Goal: Connect with others: Connect with others

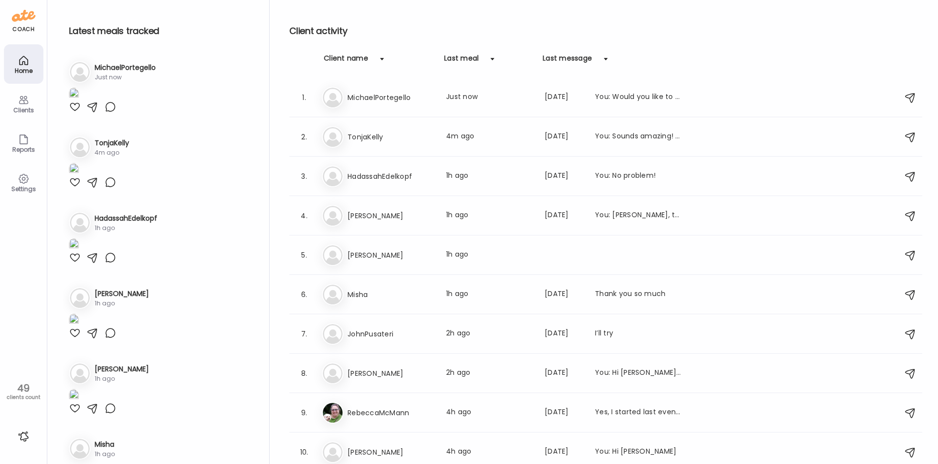
click at [79, 101] on img at bounding box center [74, 94] width 10 height 13
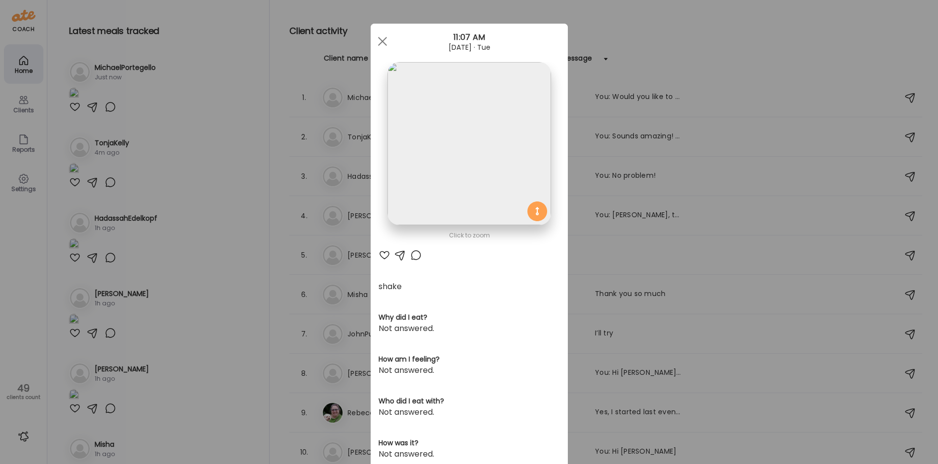
click at [199, 280] on div "Ate Coach Dashboard Wahoo! It’s official Take a moment to set up your Coach Pro…" at bounding box center [469, 232] width 938 height 464
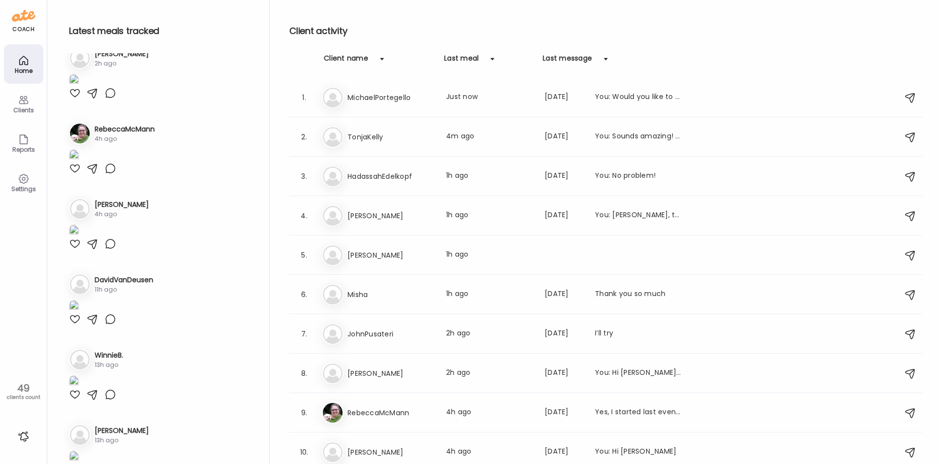
scroll to position [542, 0]
click at [417, 182] on h3 "HadassahEdelkopf" at bounding box center [390, 177] width 87 height 12
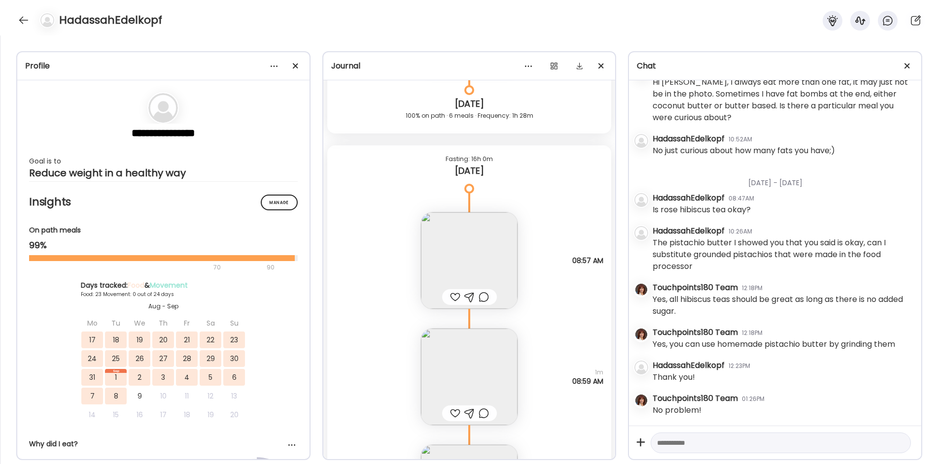
scroll to position [45753, 0]
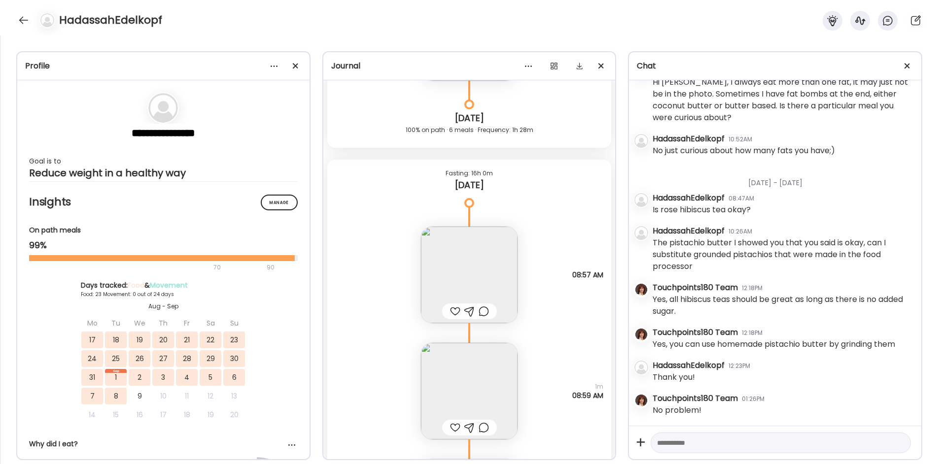
click at [476, 270] on img at bounding box center [469, 275] width 97 height 97
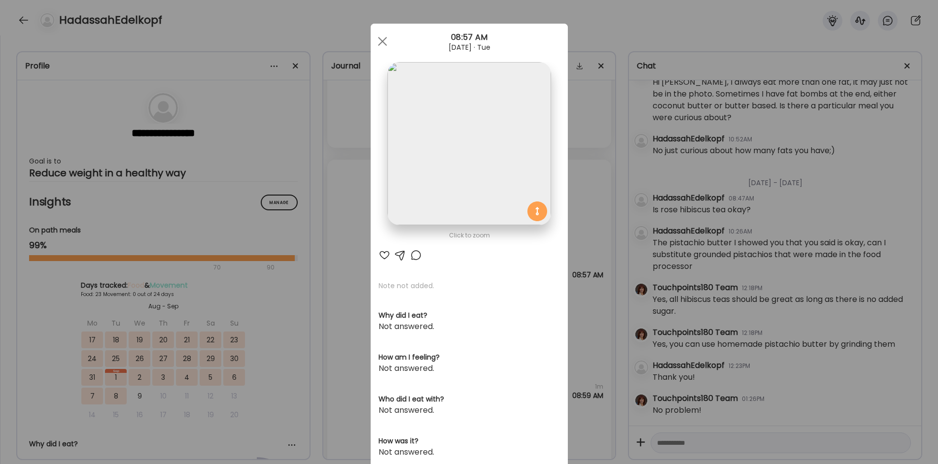
click at [355, 266] on div "Ate Coach Dashboard Wahoo! It’s official Take a moment to set up your Coach Pro…" at bounding box center [469, 232] width 938 height 464
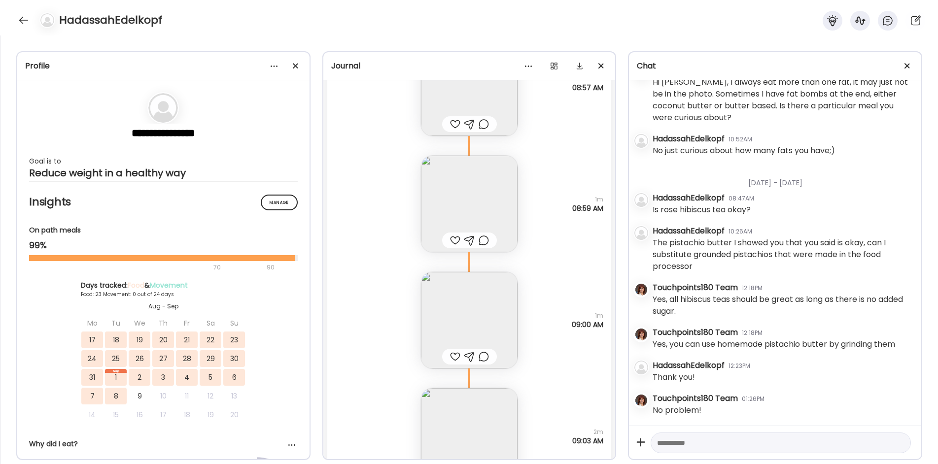
scroll to position [45950, 0]
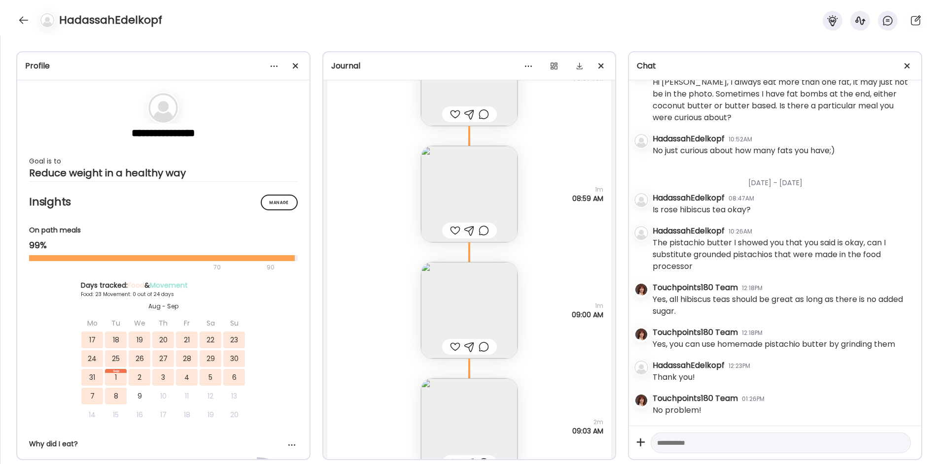
click at [468, 305] on img at bounding box center [469, 310] width 97 height 97
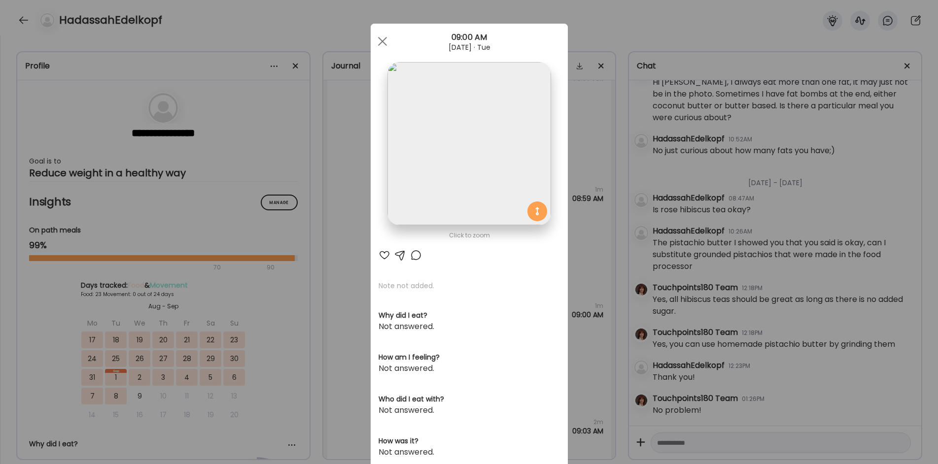
click at [357, 293] on div "Ate Coach Dashboard Wahoo! It’s official Take a moment to set up your Coach Pro…" at bounding box center [469, 232] width 938 height 464
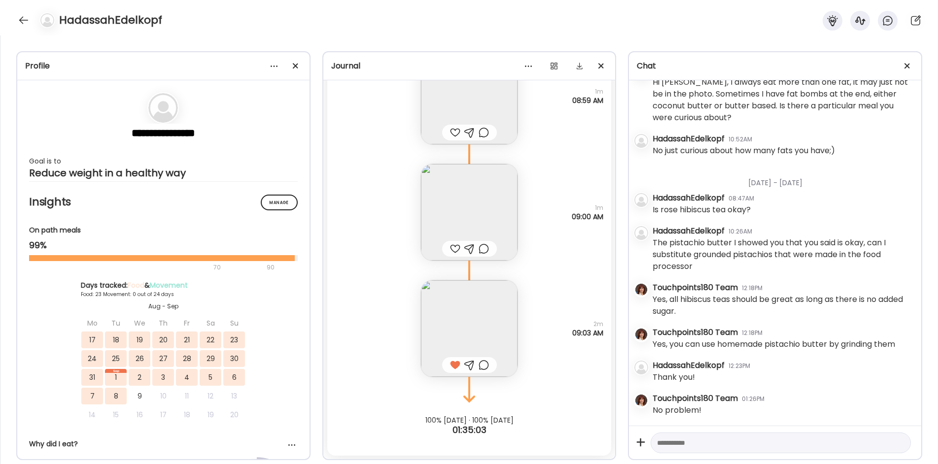
scroll to position [46049, 0]
click at [451, 365] on div at bounding box center [455, 365] width 10 height 12
click at [936, 112] on div "**********" at bounding box center [469, 249] width 938 height 429
click at [21, 20] on div at bounding box center [24, 20] width 16 height 16
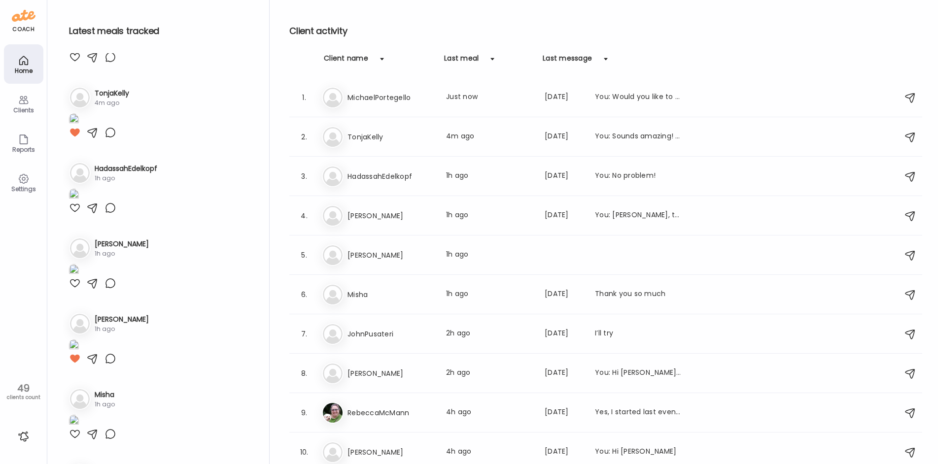
scroll to position [0, 0]
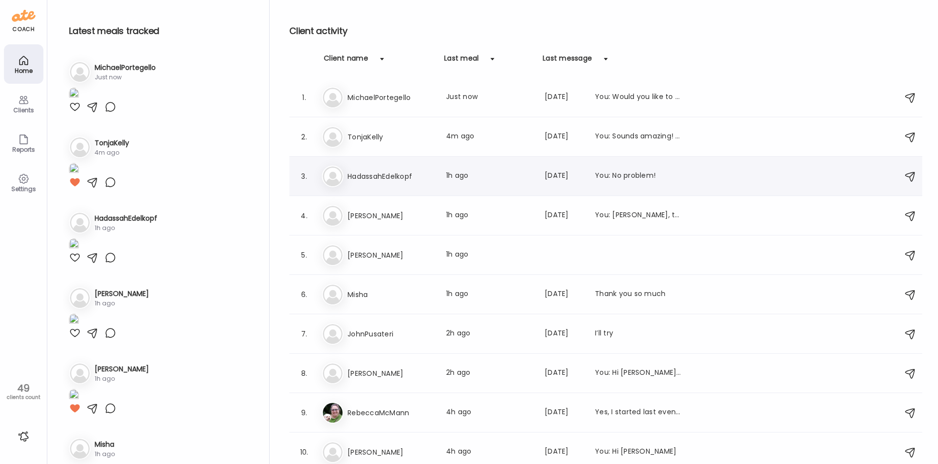
click at [391, 171] on h3 "HadassahEdelkopf" at bounding box center [390, 177] width 87 height 12
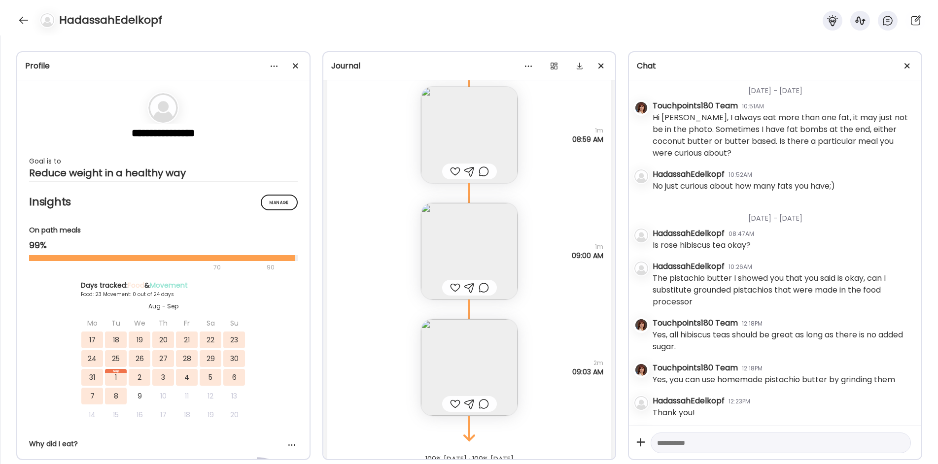
scroll to position [46049, 0]
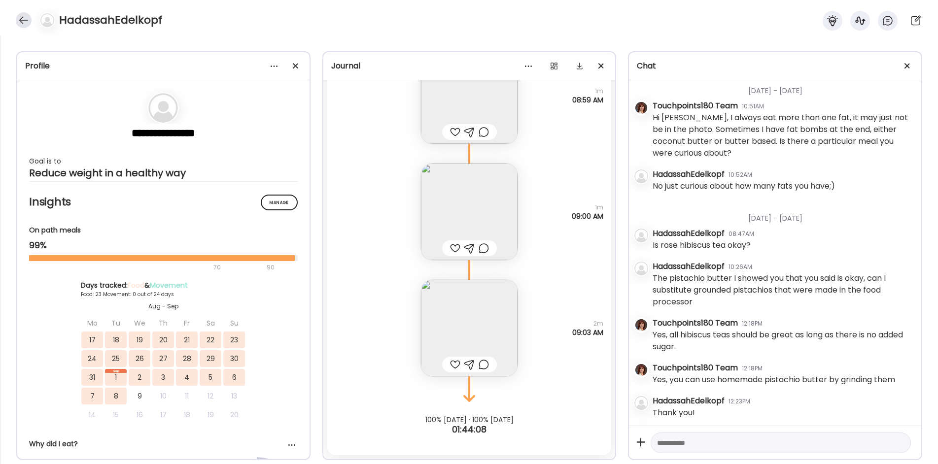
click at [19, 20] on div at bounding box center [24, 20] width 16 height 16
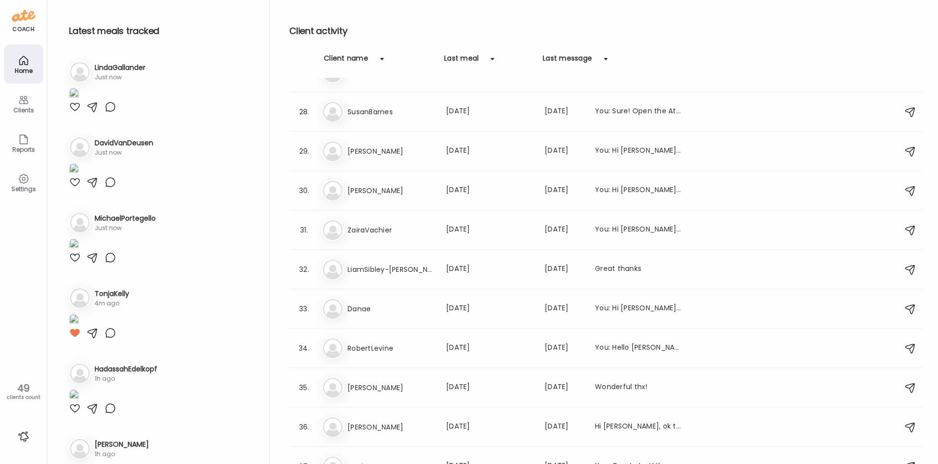
scroll to position [1048, 0]
click at [393, 233] on h3 "ZairaVachier" at bounding box center [390, 233] width 87 height 12
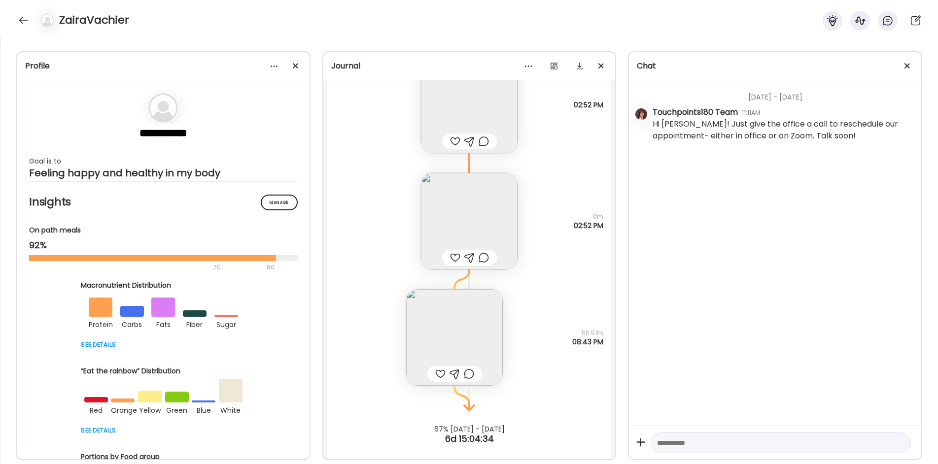
scroll to position [14022, 0]
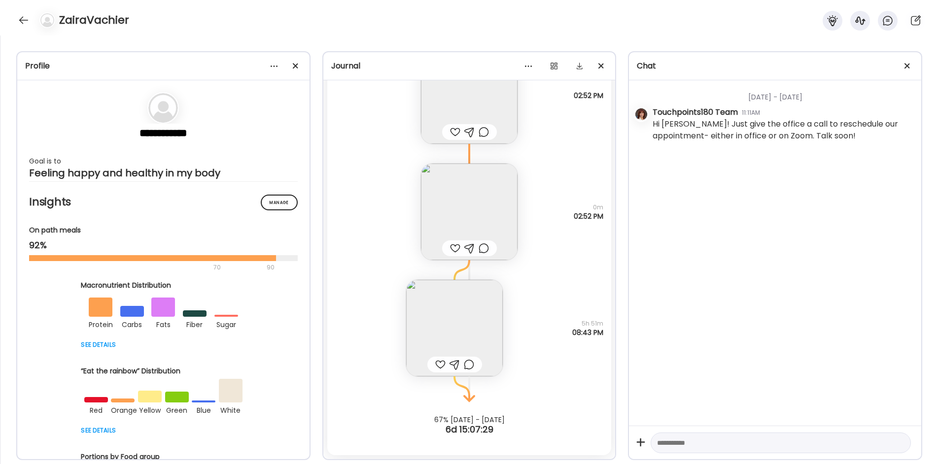
click at [435, 114] on img at bounding box center [469, 95] width 97 height 97
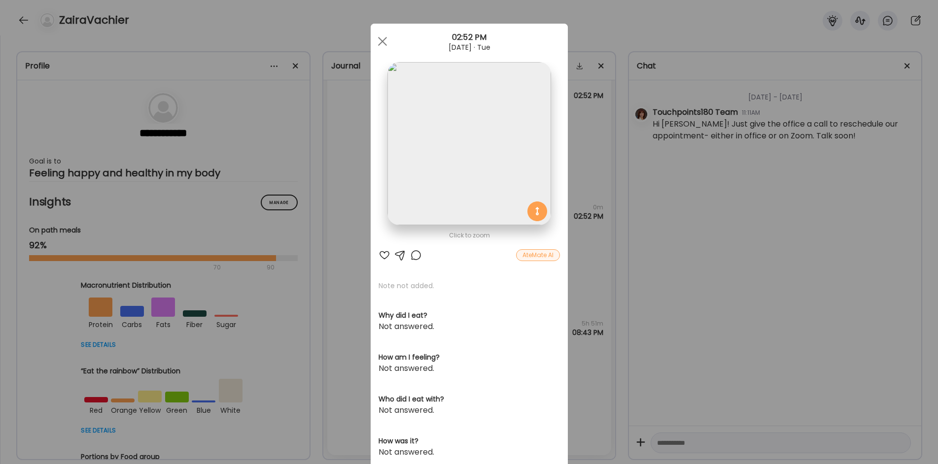
click at [353, 220] on div "Ate Coach Dashboard Wahoo! It’s official Take a moment to set up your Coach Pro…" at bounding box center [469, 232] width 938 height 464
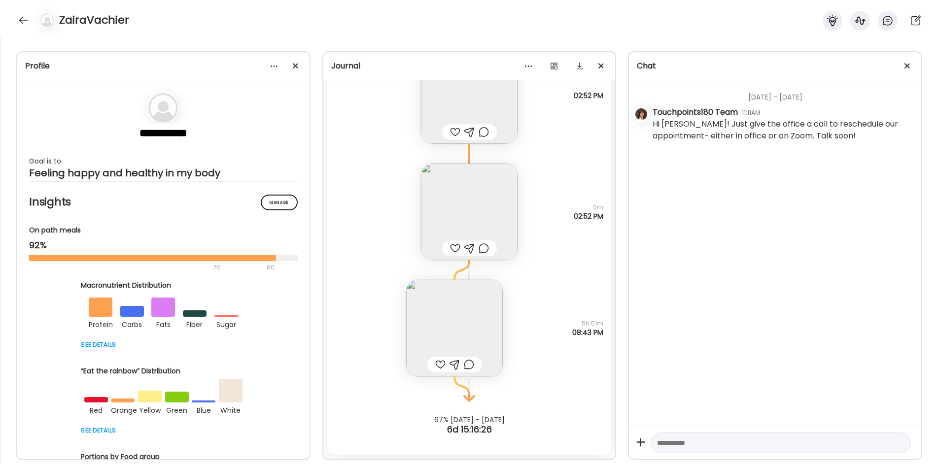
click at [931, 76] on div "**********" at bounding box center [469, 249] width 938 height 429
click at [29, 21] on div at bounding box center [24, 20] width 16 height 16
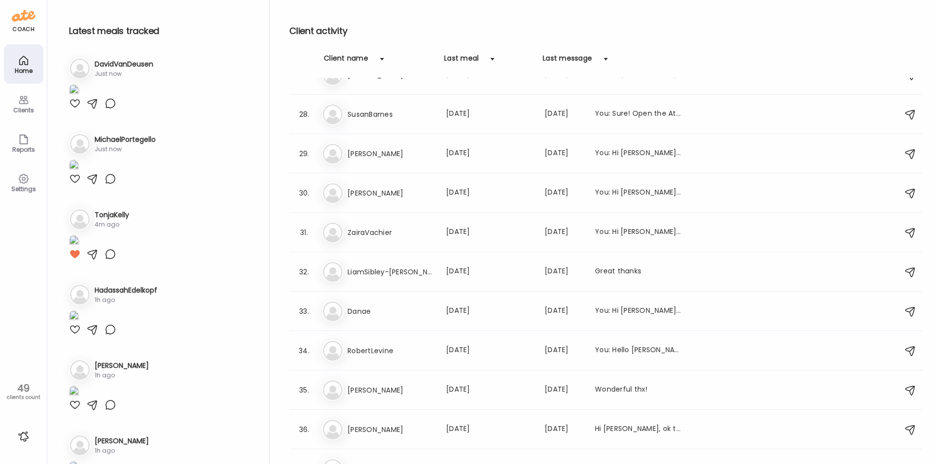
scroll to position [246, 0]
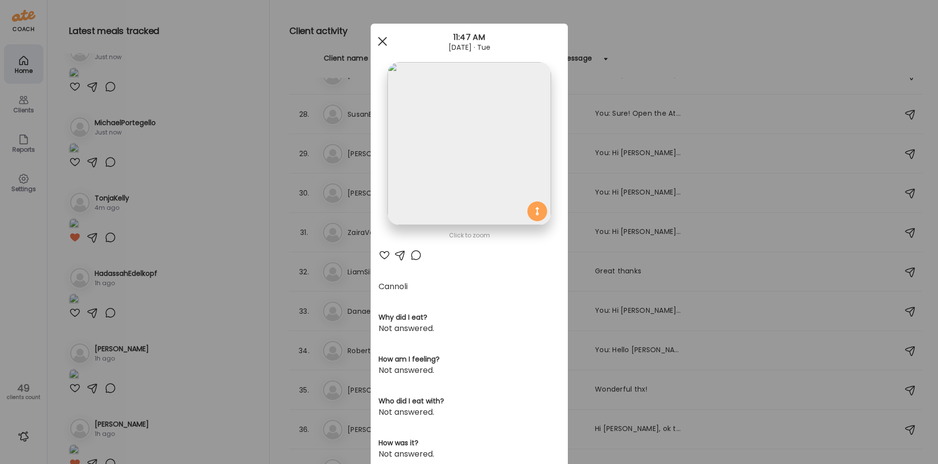
click at [380, 42] on span at bounding box center [382, 41] width 9 height 9
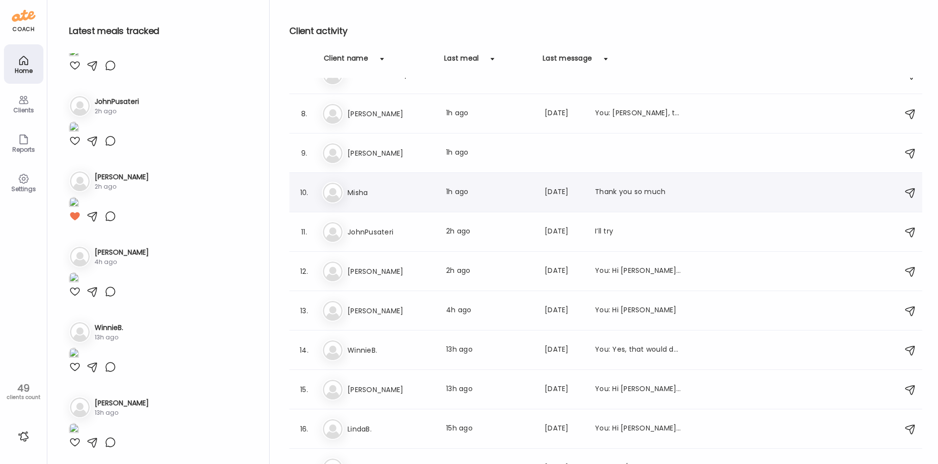
scroll to position [259, 0]
click at [402, 196] on h3 "Misha" at bounding box center [390, 193] width 87 height 12
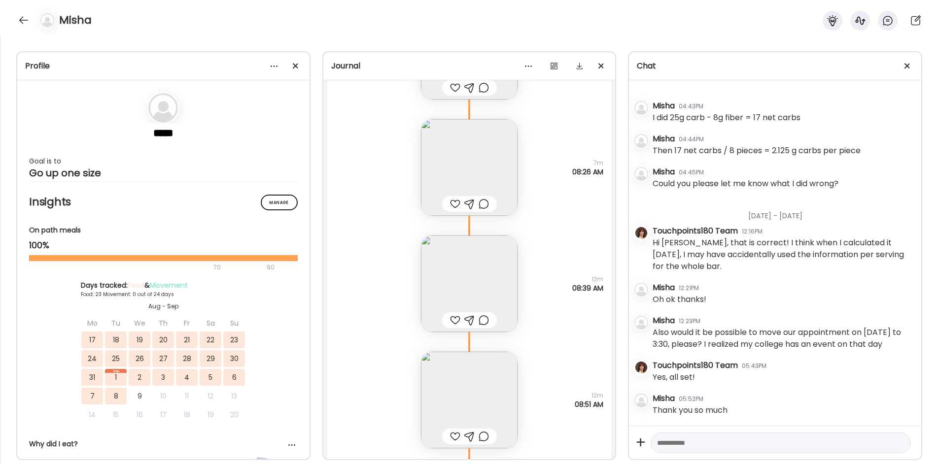
scroll to position [35814, 0]
click at [453, 282] on img at bounding box center [469, 292] width 97 height 97
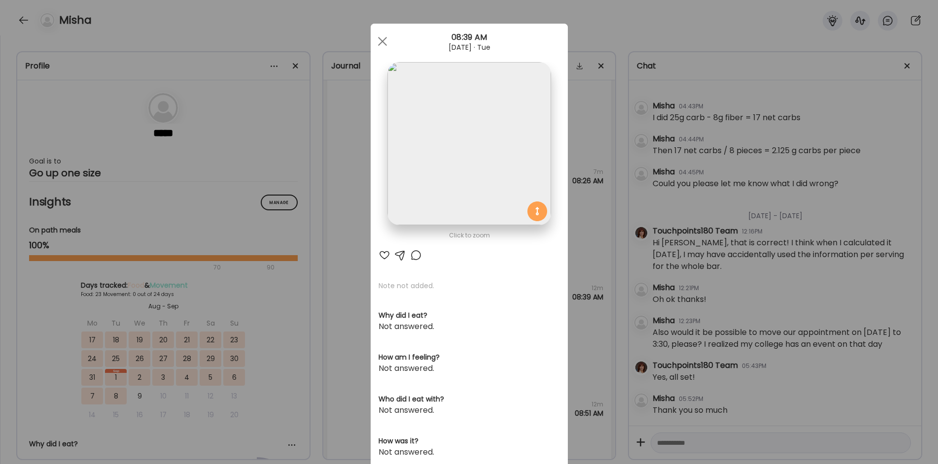
click at [347, 247] on div "Ate Coach Dashboard Wahoo! It’s official Take a moment to set up your Coach Pro…" at bounding box center [469, 232] width 938 height 464
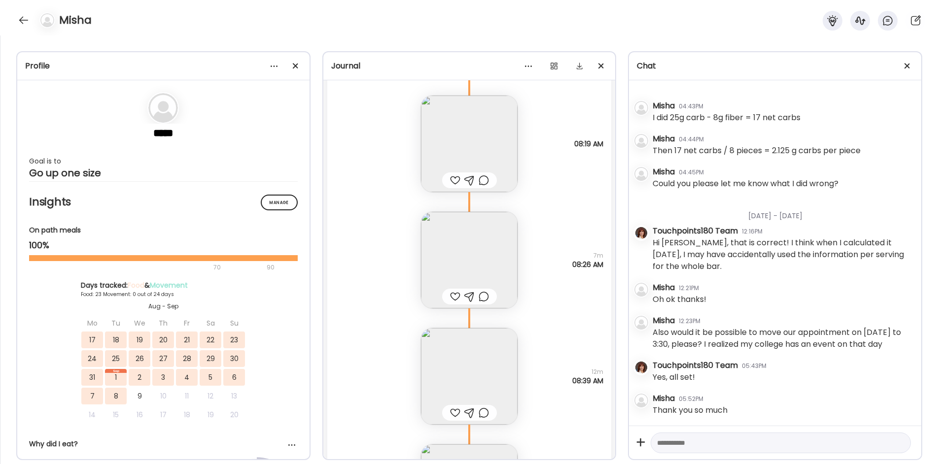
scroll to position [35716, 0]
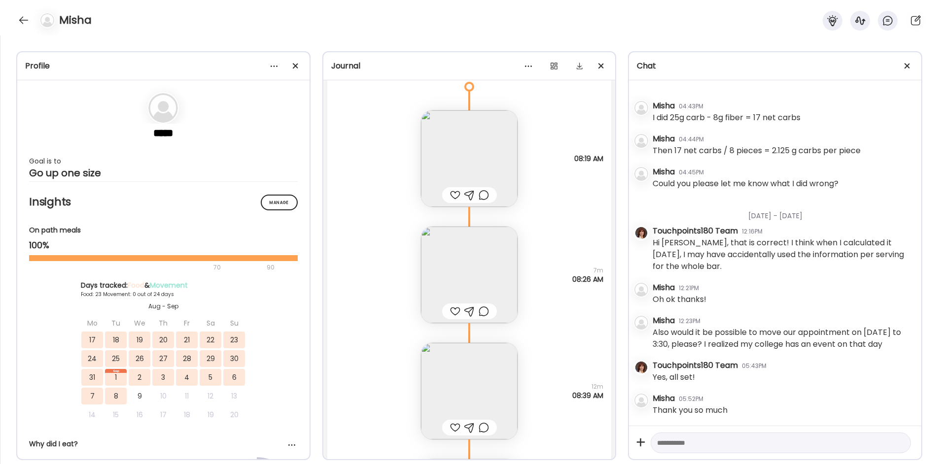
click at [479, 287] on img at bounding box center [469, 275] width 97 height 97
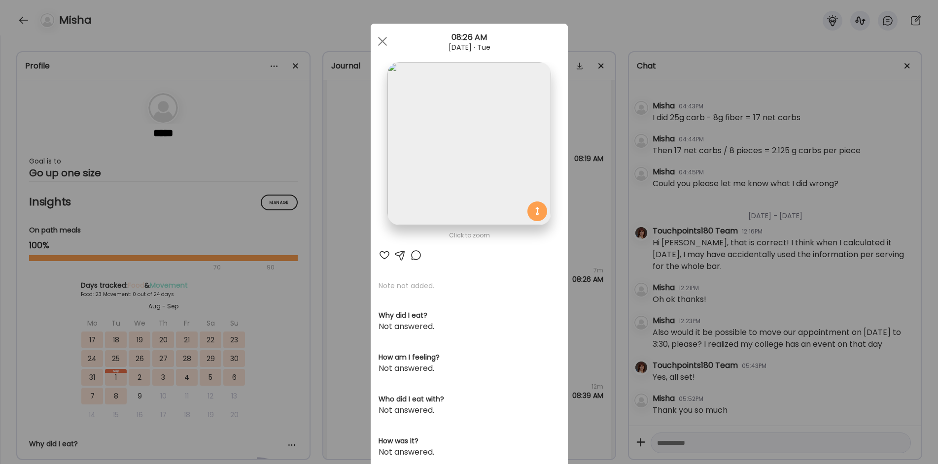
click at [434, 145] on img at bounding box center [468, 143] width 163 height 163
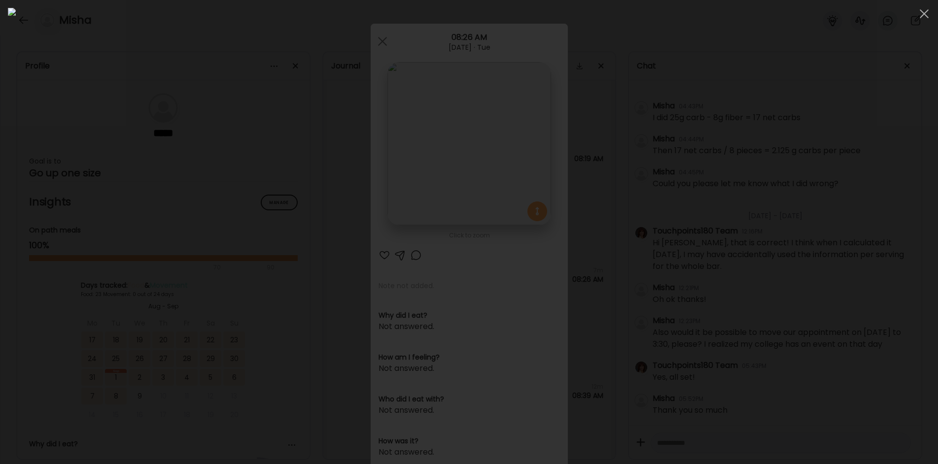
click at [434, 145] on img at bounding box center [469, 232] width 922 height 449
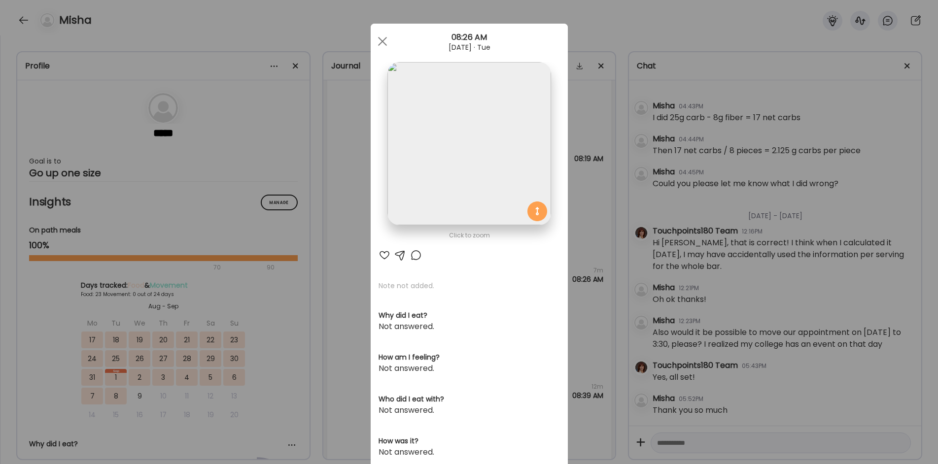
click at [353, 267] on div "Ate Coach Dashboard Wahoo! It’s official Take a moment to set up your Coach Pro…" at bounding box center [469, 232] width 938 height 464
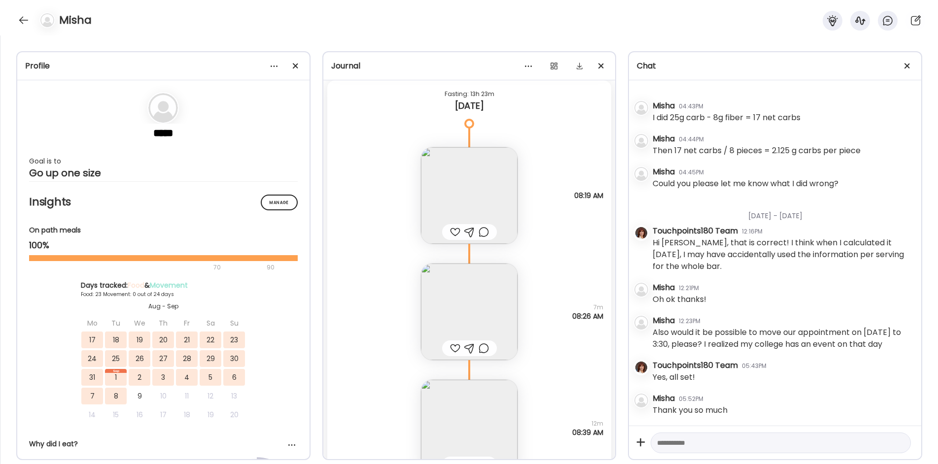
scroll to position [35568, 0]
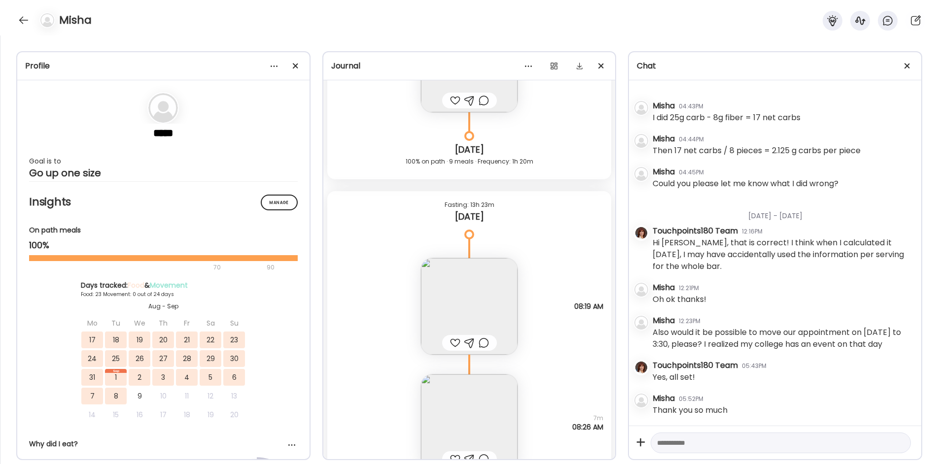
click at [471, 281] on img at bounding box center [469, 306] width 97 height 97
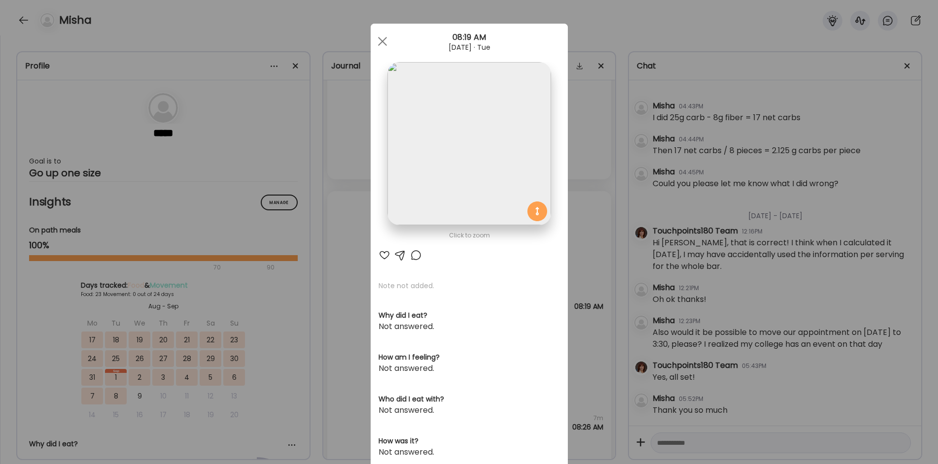
click at [464, 138] on img at bounding box center [468, 143] width 163 height 163
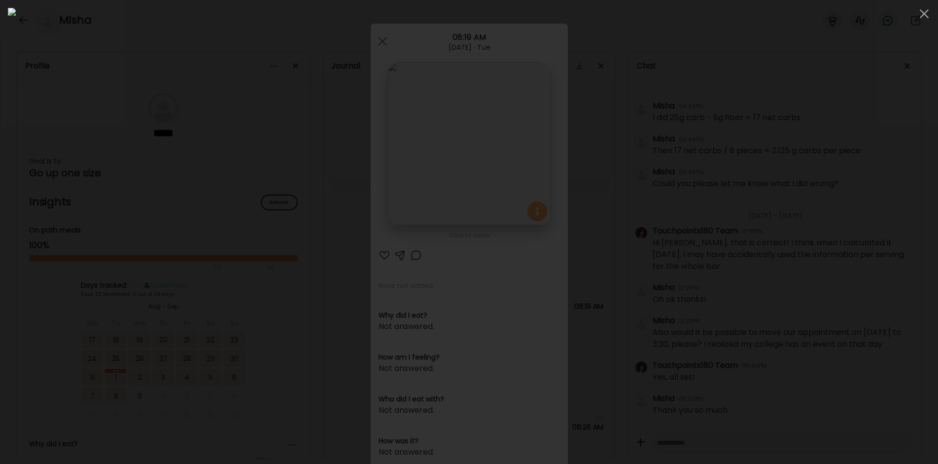
click at [464, 138] on img at bounding box center [469, 232] width 922 height 449
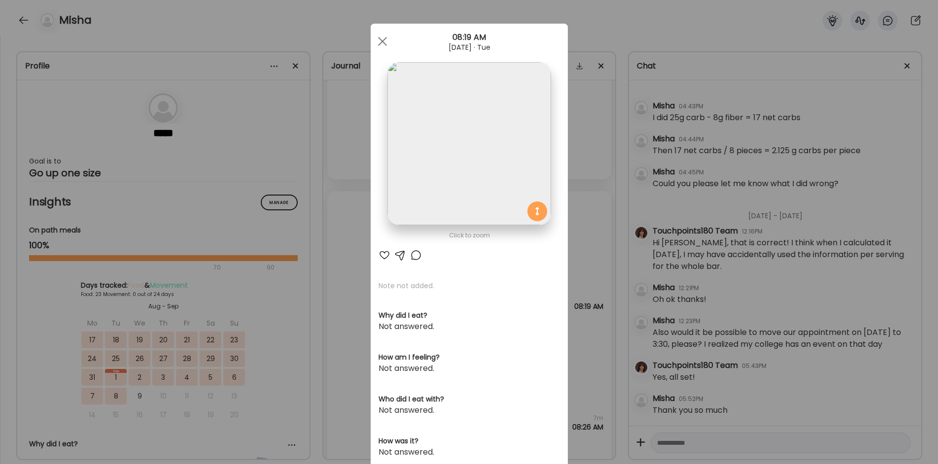
click at [600, 261] on div "Ate Coach Dashboard Wahoo! It’s official Take a moment to set up your Coach Pro…" at bounding box center [469, 232] width 938 height 464
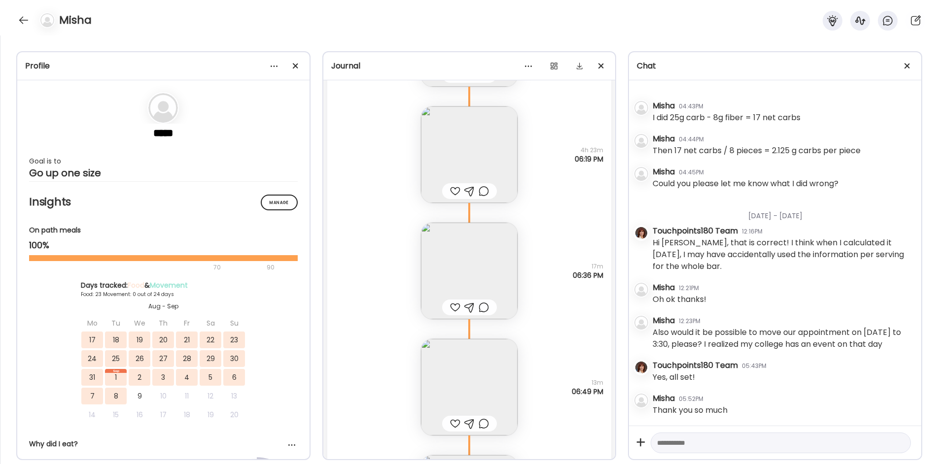
scroll to position [35124, 0]
click at [488, 286] on img at bounding box center [469, 275] width 97 height 97
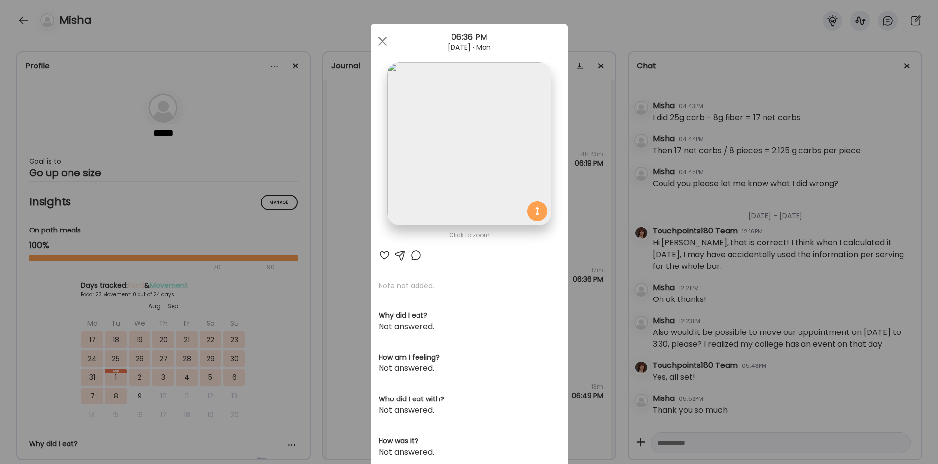
click at [350, 263] on div "Ate Coach Dashboard Wahoo! It’s official Take a moment to set up your Coach Pro…" at bounding box center [469, 232] width 938 height 464
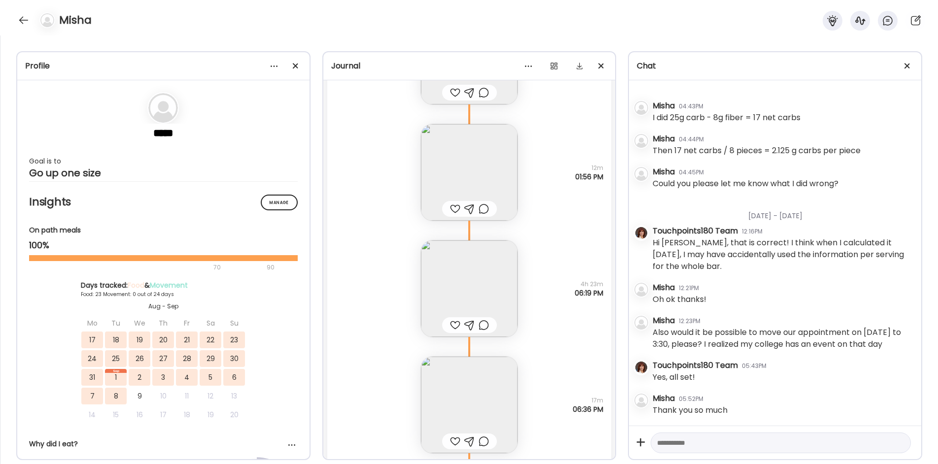
scroll to position [34927, 0]
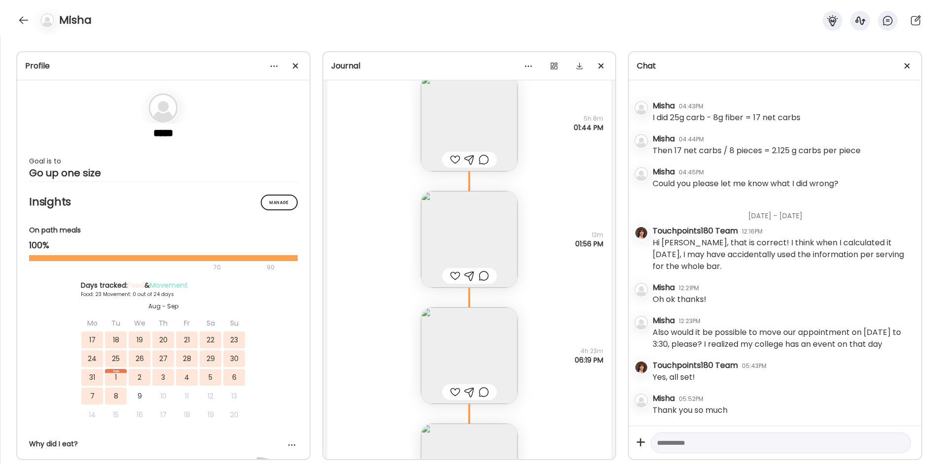
drag, startPoint x: 470, startPoint y: 347, endPoint x: 460, endPoint y: 332, distance: 17.9
click at [469, 347] on img at bounding box center [469, 356] width 97 height 97
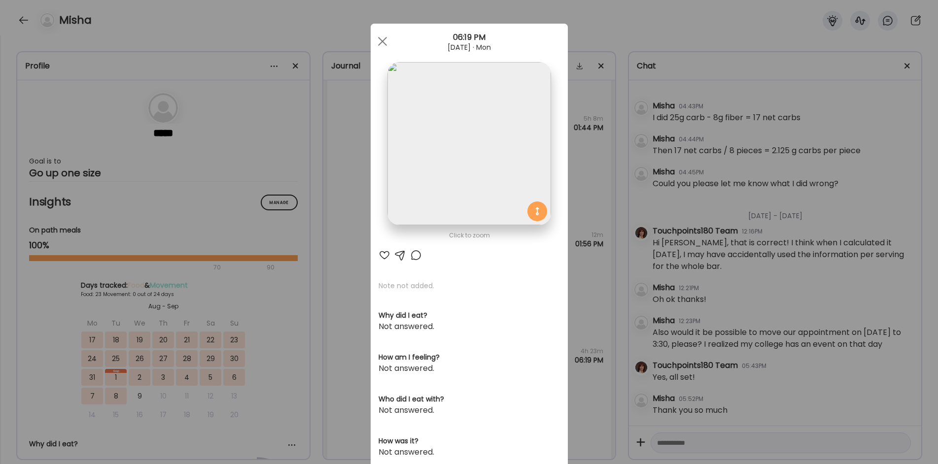
click at [461, 138] on img at bounding box center [468, 143] width 163 height 163
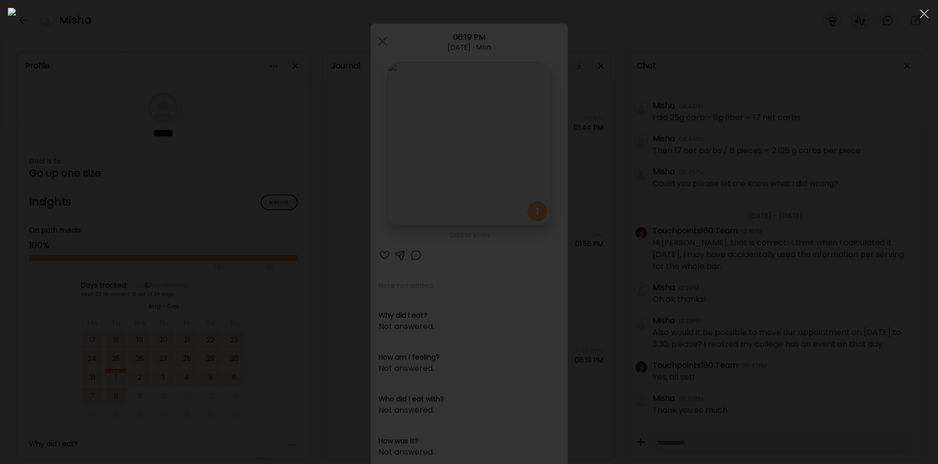
click at [461, 138] on img at bounding box center [469, 232] width 922 height 449
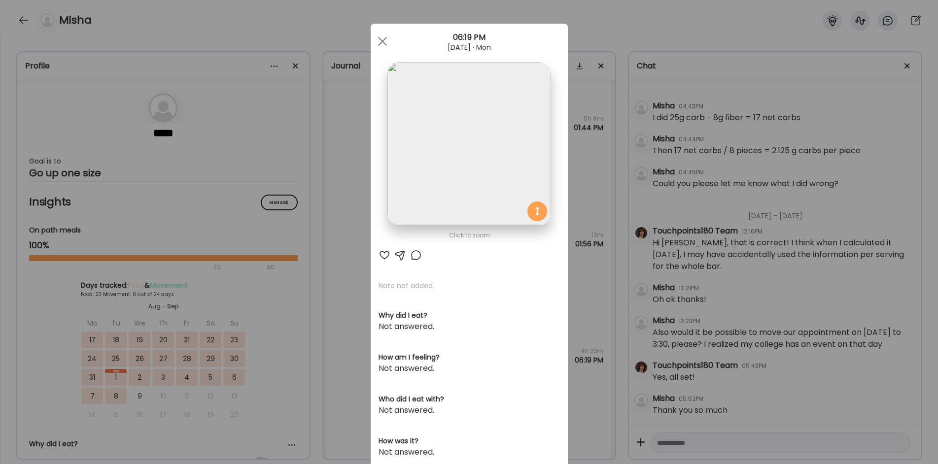
drag, startPoint x: 313, startPoint y: 251, endPoint x: 494, endPoint y: 230, distance: 182.1
click at [314, 251] on div "Ate Coach Dashboard Wahoo! It’s official Take a moment to set up your Coach Pro…" at bounding box center [469, 232] width 938 height 464
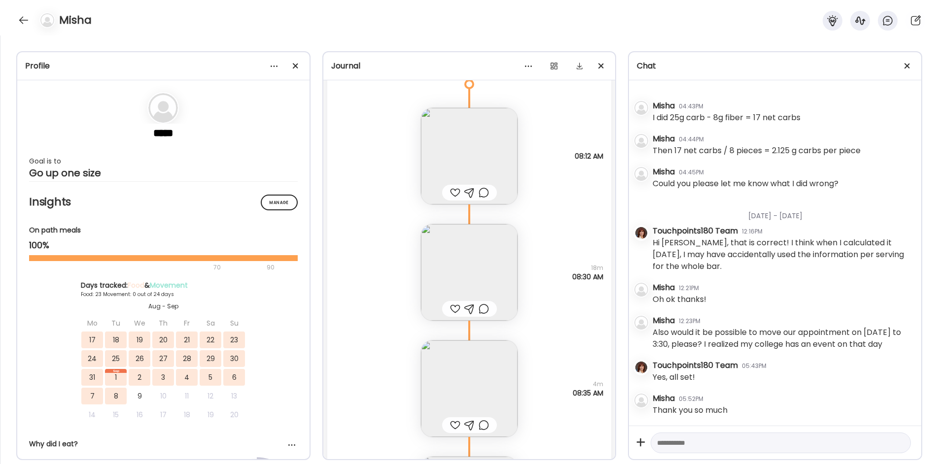
scroll to position [34533, 0]
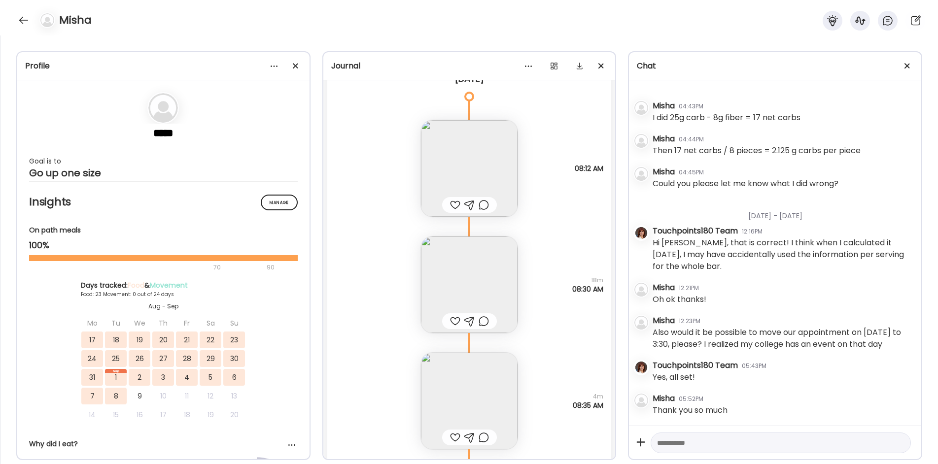
click at [438, 285] on img at bounding box center [469, 285] width 97 height 97
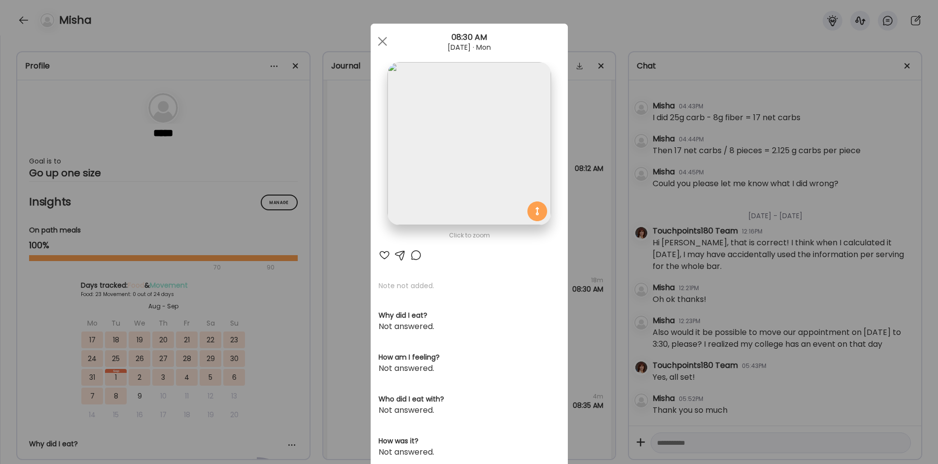
click at [344, 304] on div "Ate Coach Dashboard Wahoo! It’s official Take a moment to set up your Coach Pro…" at bounding box center [469, 232] width 938 height 464
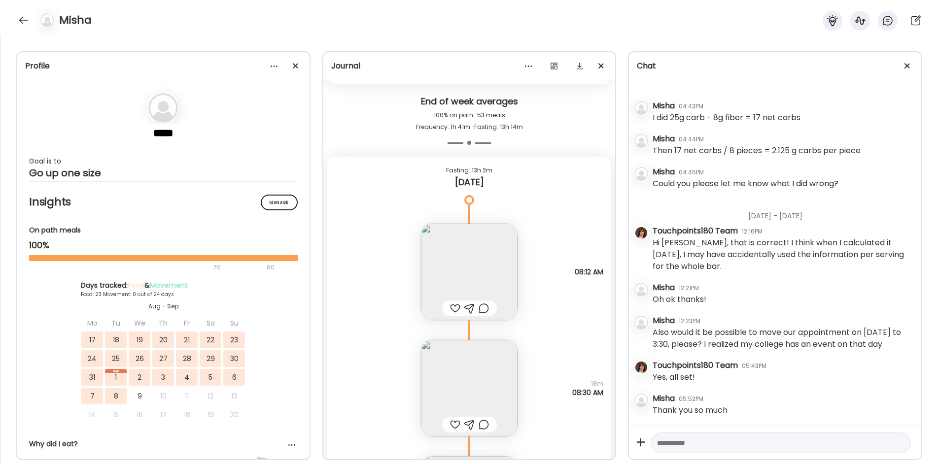
scroll to position [34385, 0]
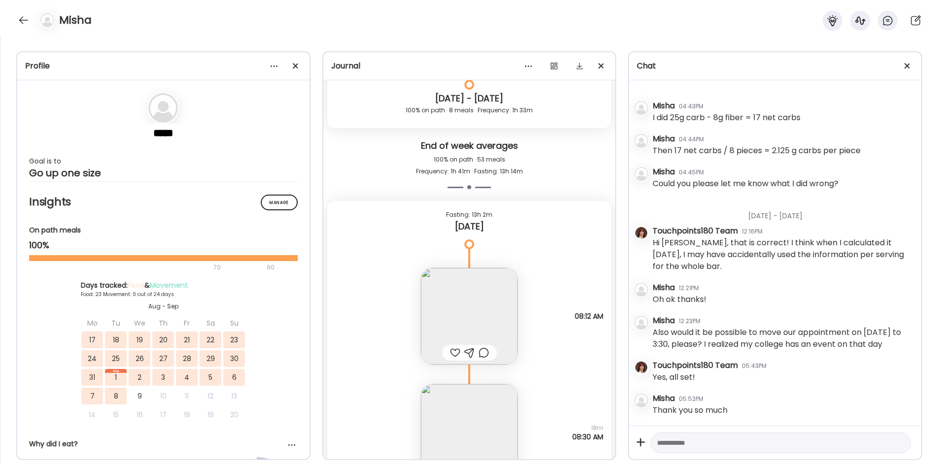
click at [473, 317] on img at bounding box center [469, 316] width 97 height 97
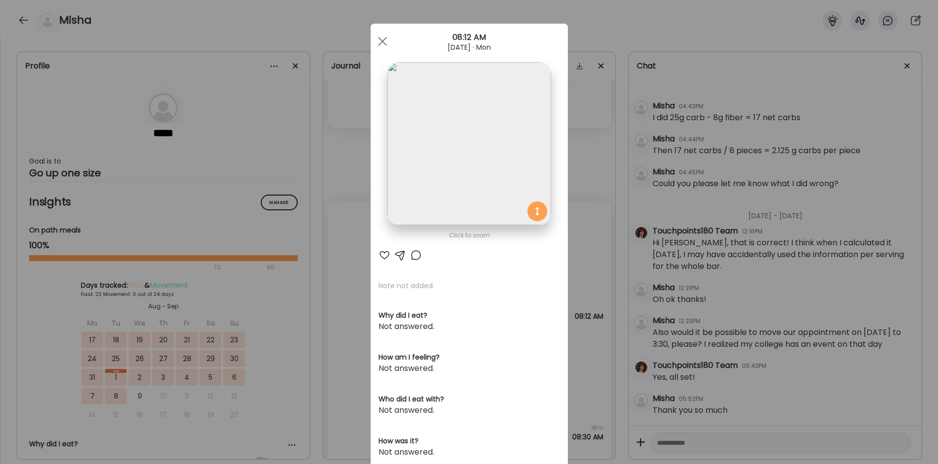
click at [358, 246] on div "Ate Coach Dashboard Wahoo! It’s official Take a moment to set up your Coach Pro…" at bounding box center [469, 232] width 938 height 464
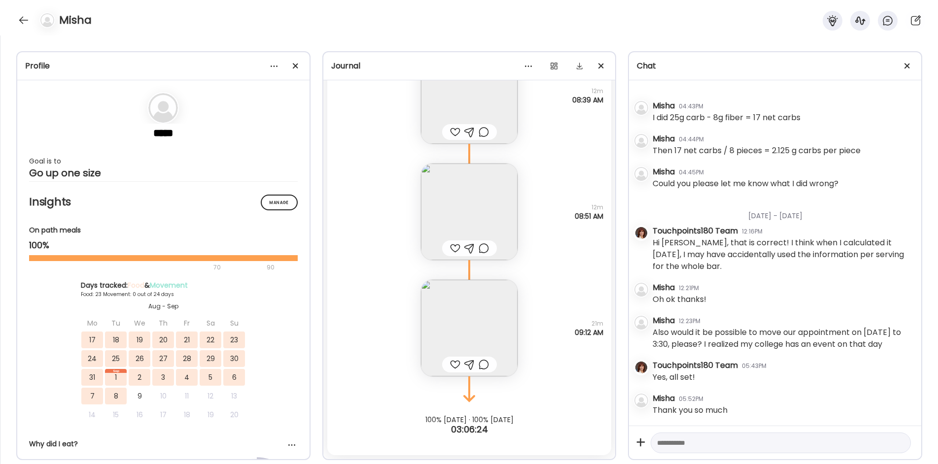
scroll to position [299, 0]
click at [19, 21] on div at bounding box center [24, 20] width 16 height 16
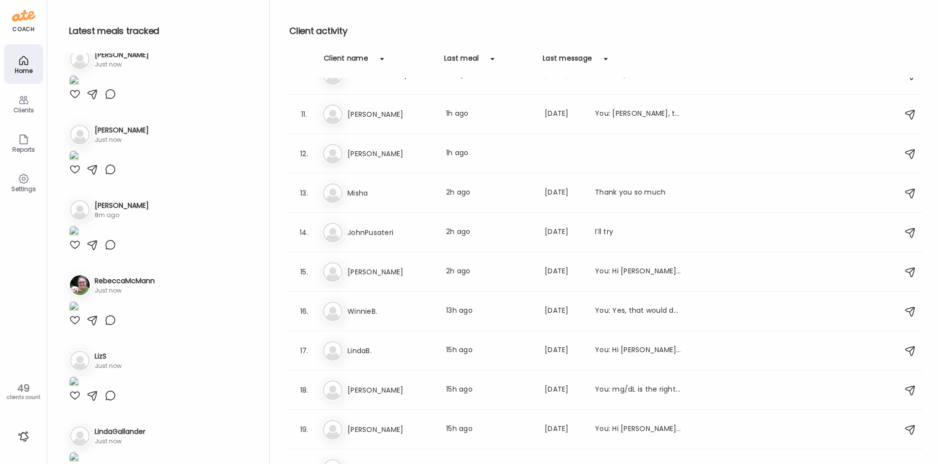
scroll to position [0, 0]
